Goal: Find contact information: Find contact information

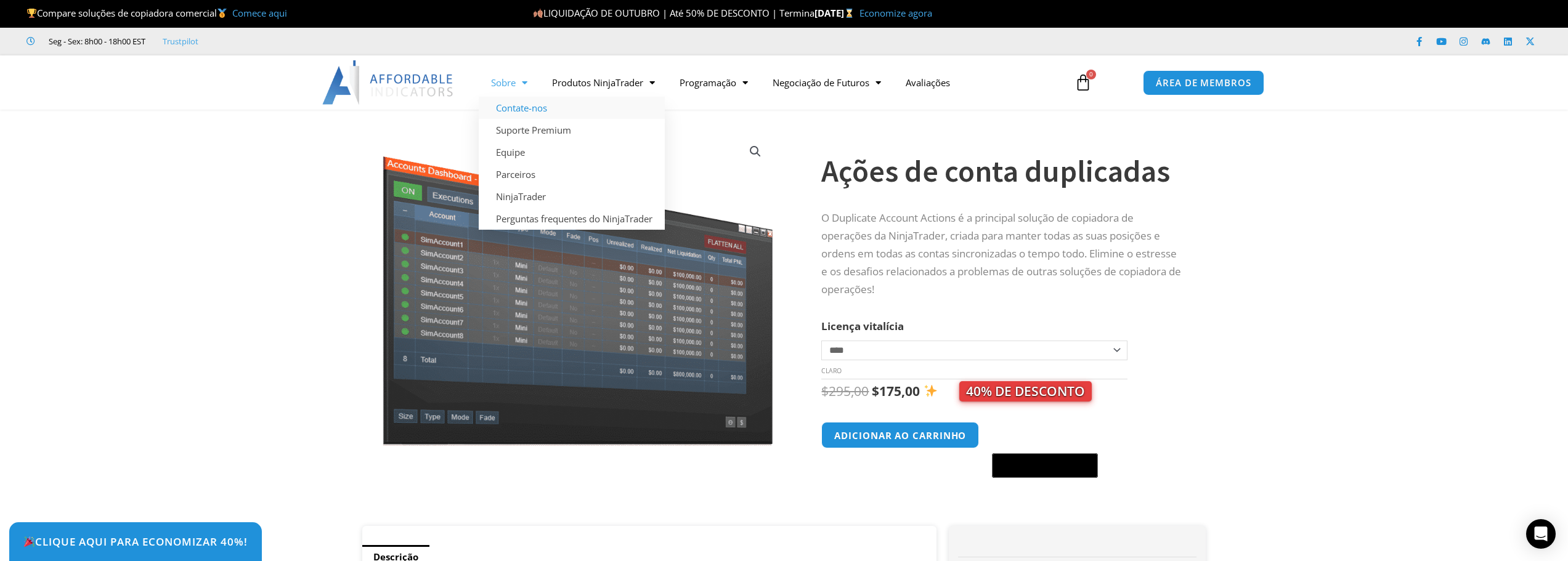
click at [525, 112] on font "Contate-nos" at bounding box center [522, 107] width 51 height 12
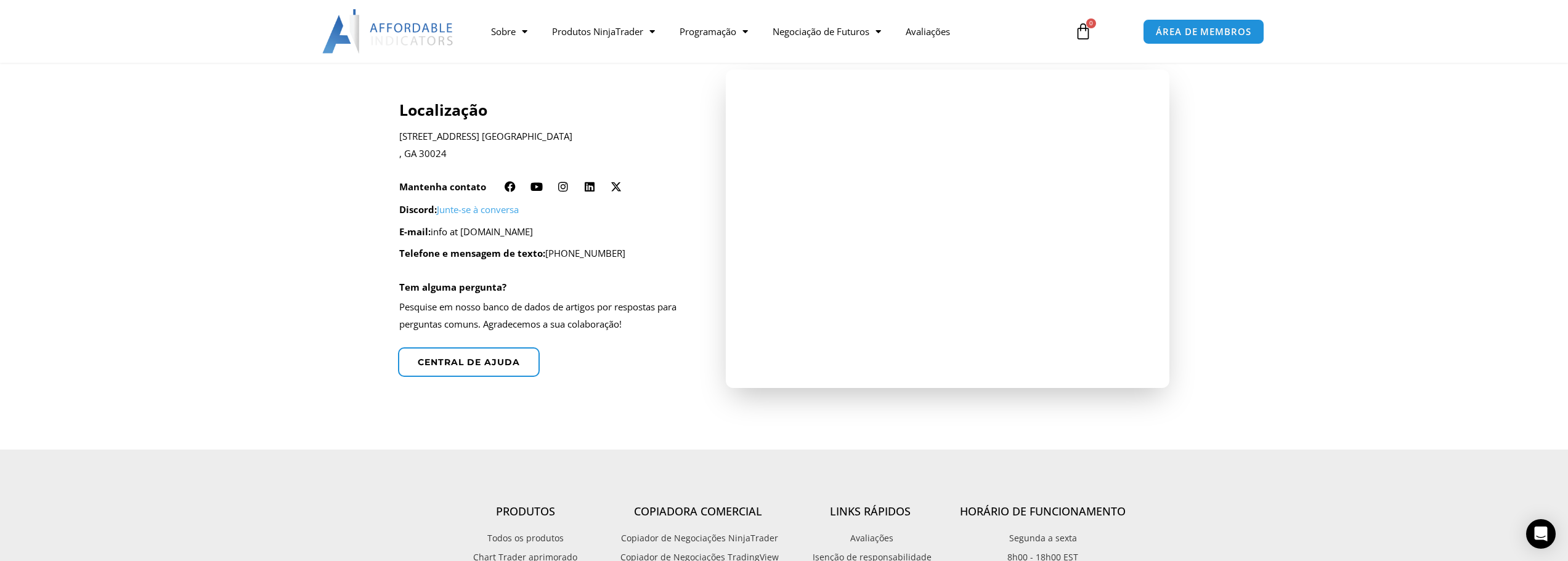
scroll to position [308, 0]
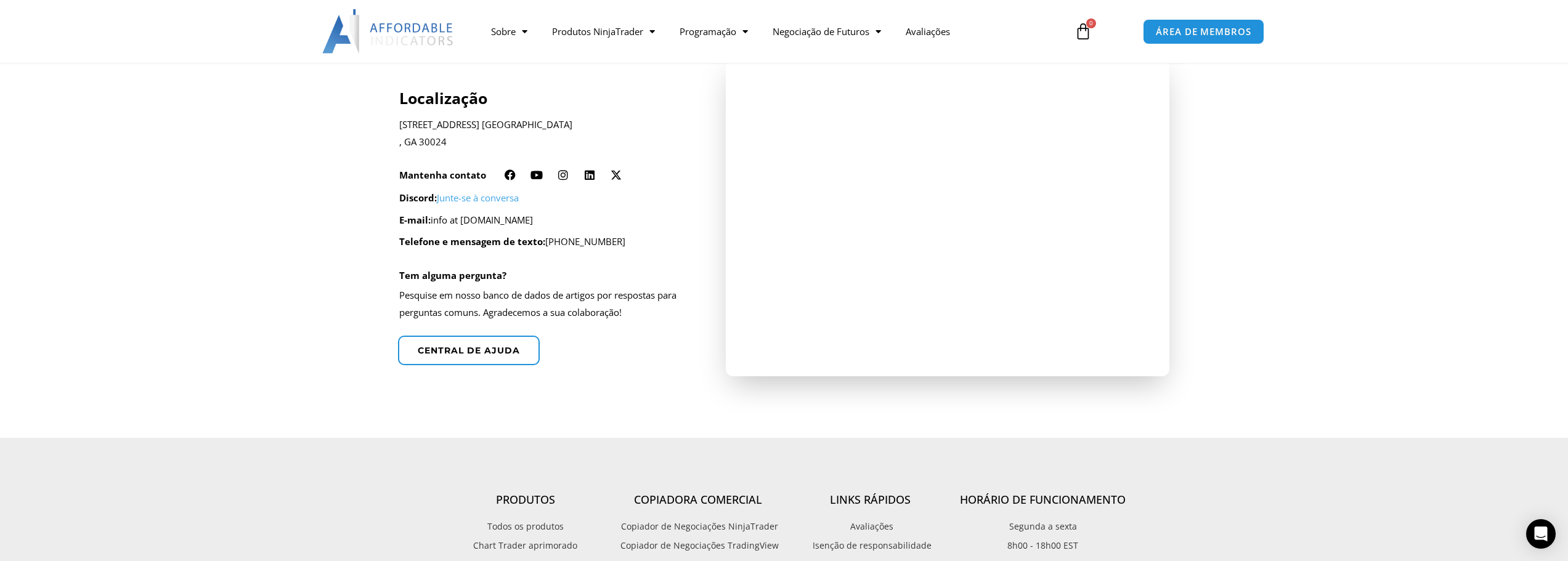
drag, startPoint x: 468, startPoint y: 220, endPoint x: 579, endPoint y: 223, distance: 111.0
click at [579, 223] on p "E-mail: info at affordableindicators.com" at bounding box center [547, 220] width 294 height 17
copy font "affordableindicators.com"
click at [494, 219] on font "info at [DOMAIN_NAME]" at bounding box center [481, 219] width 102 height 12
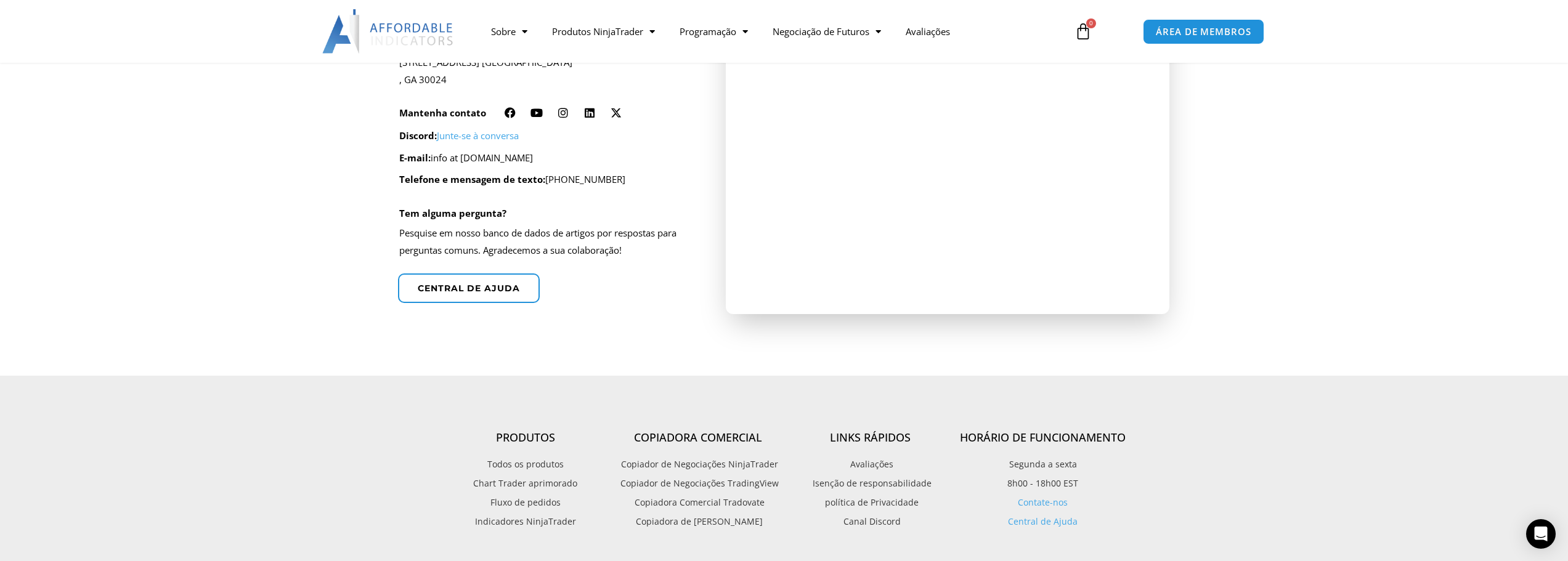
scroll to position [370, 0]
click at [478, 293] on font "Central de ajuda" at bounding box center [469, 289] width 113 height 12
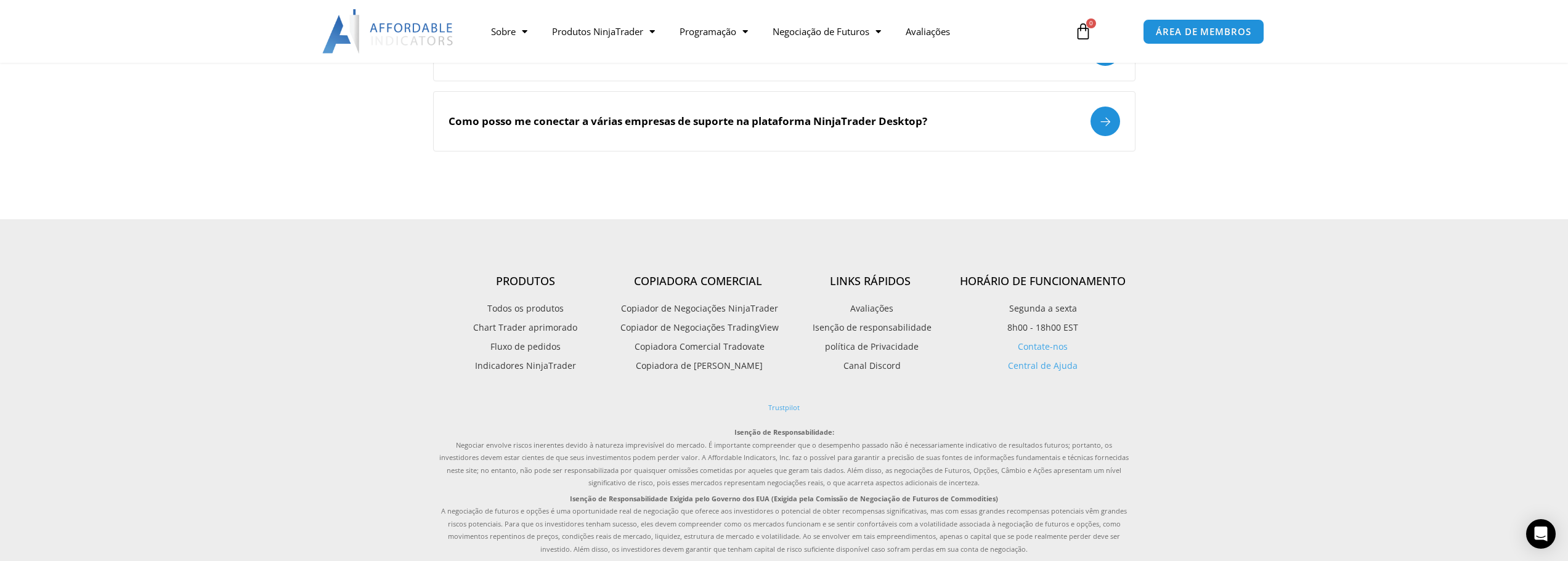
scroll to position [1664, 0]
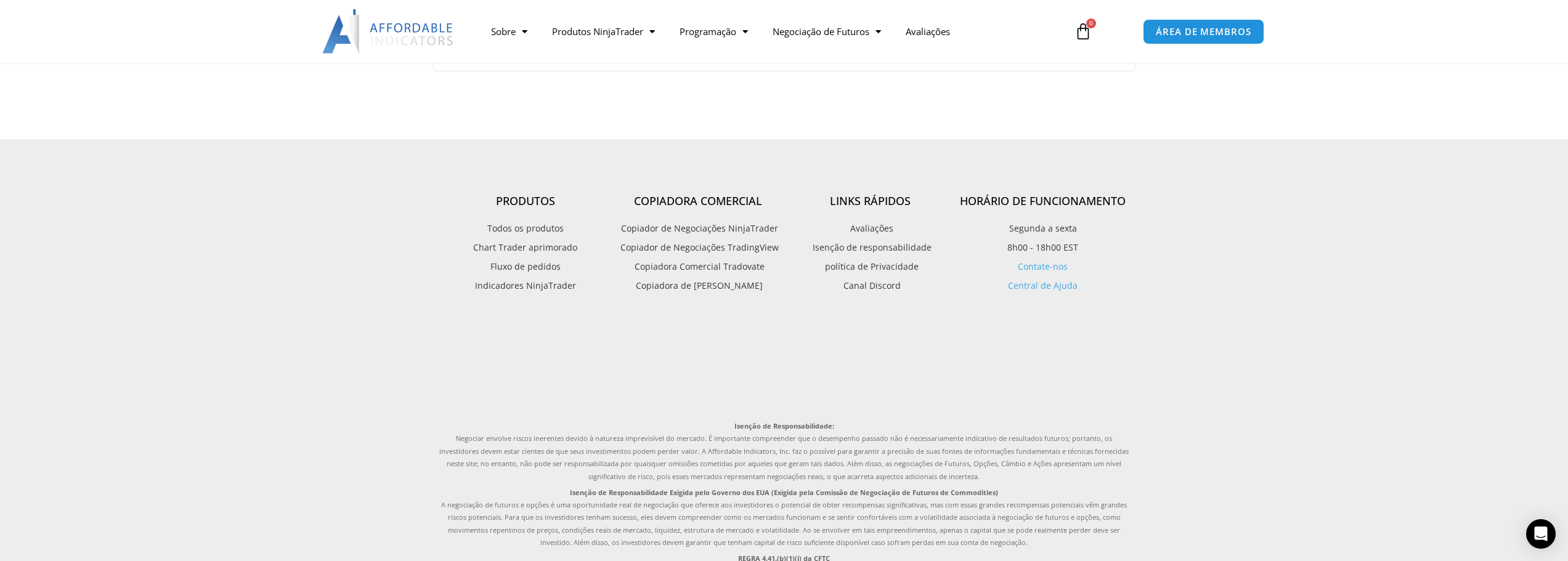
click at [1035, 266] on font "Contate-nos" at bounding box center [1042, 266] width 50 height 12
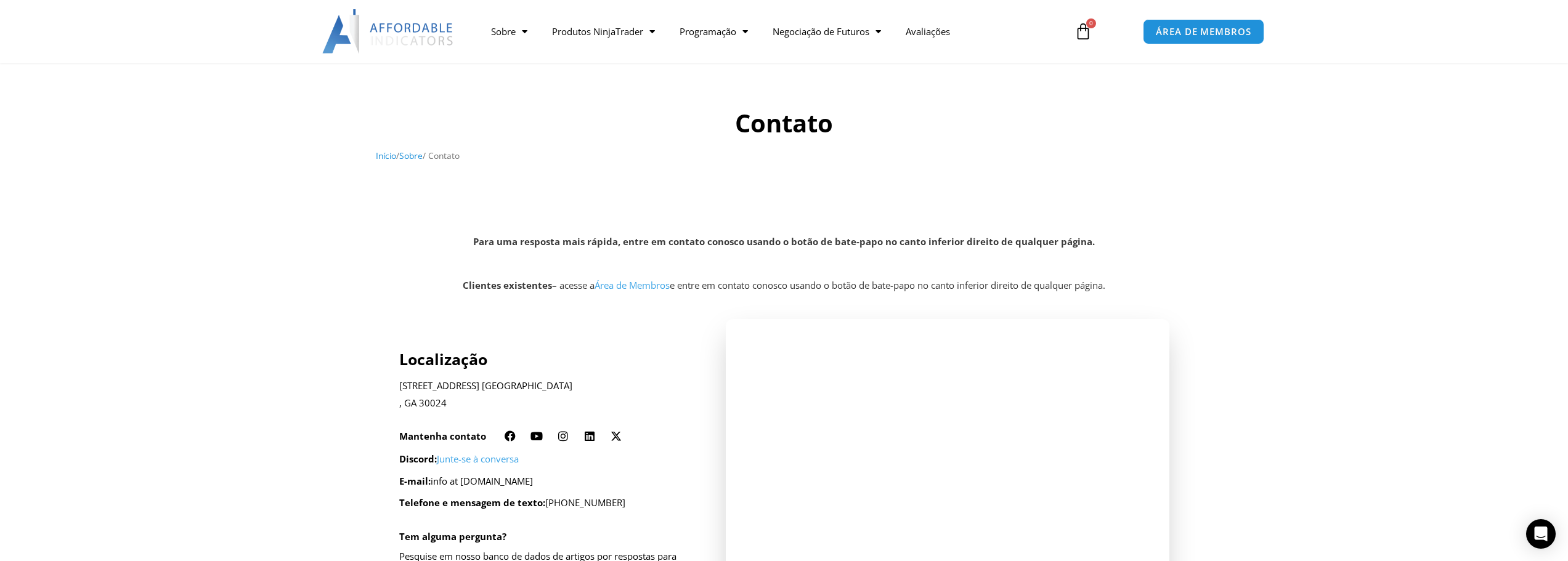
scroll to position [185, 0]
